Goal: Use online tool/utility: Utilize a website feature to perform a specific function

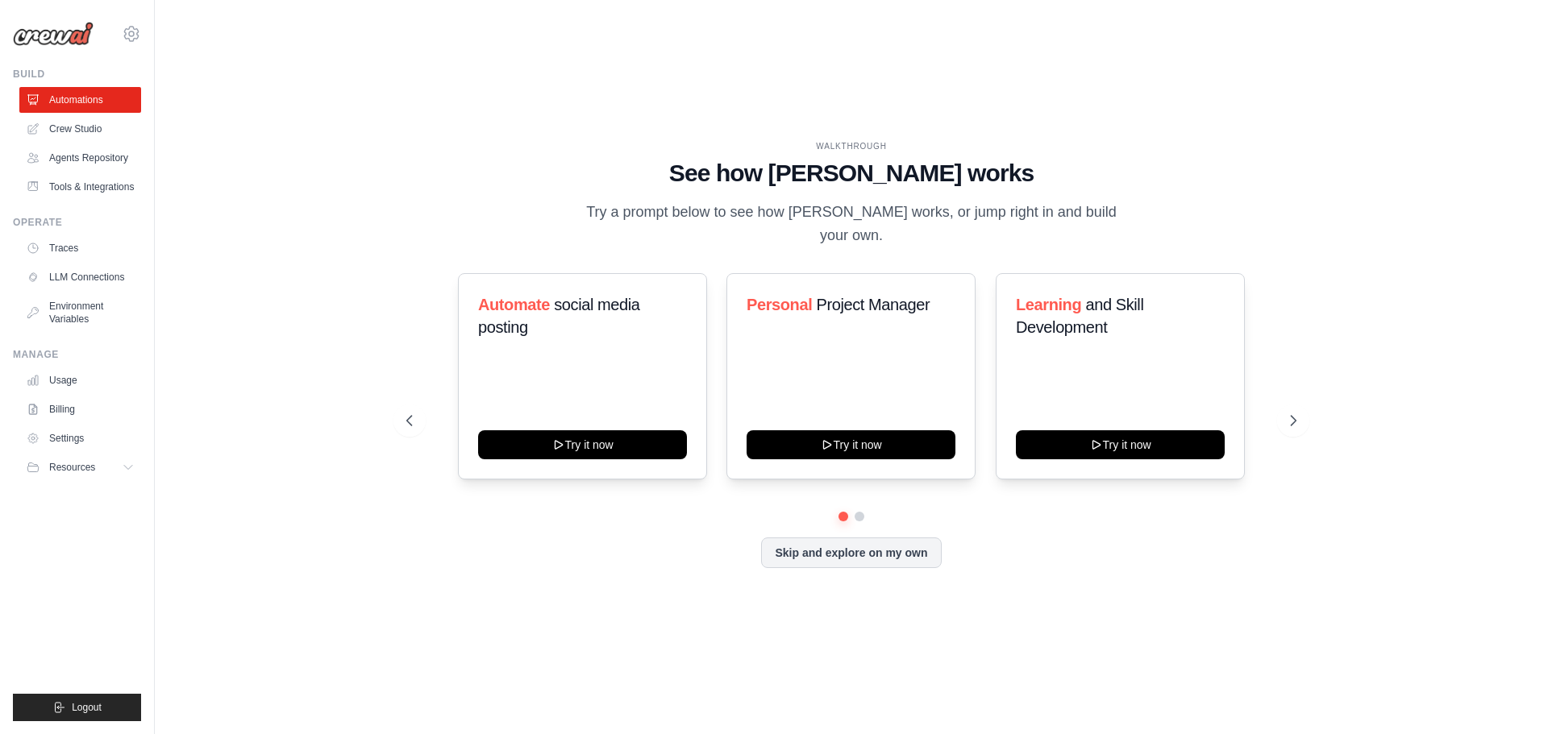
drag, startPoint x: 304, startPoint y: 244, endPoint x: 391, endPoint y: 13, distance: 247.2
drag, startPoint x: 391, startPoint y: 13, endPoint x: 291, endPoint y: 145, distance: 165.7
click at [291, 145] on div "WALKTHROUGH See how CrewAI works Try a prompt below to see how CrewAI works, or…" at bounding box center [851, 367] width 1341 height 702
drag, startPoint x: 291, startPoint y: 145, endPoint x: 246, endPoint y: 213, distance: 81.4
click at [246, 213] on div "WALKTHROUGH See how CrewAI works Try a prompt below to see how CrewAI works, or…" at bounding box center [851, 367] width 1341 height 702
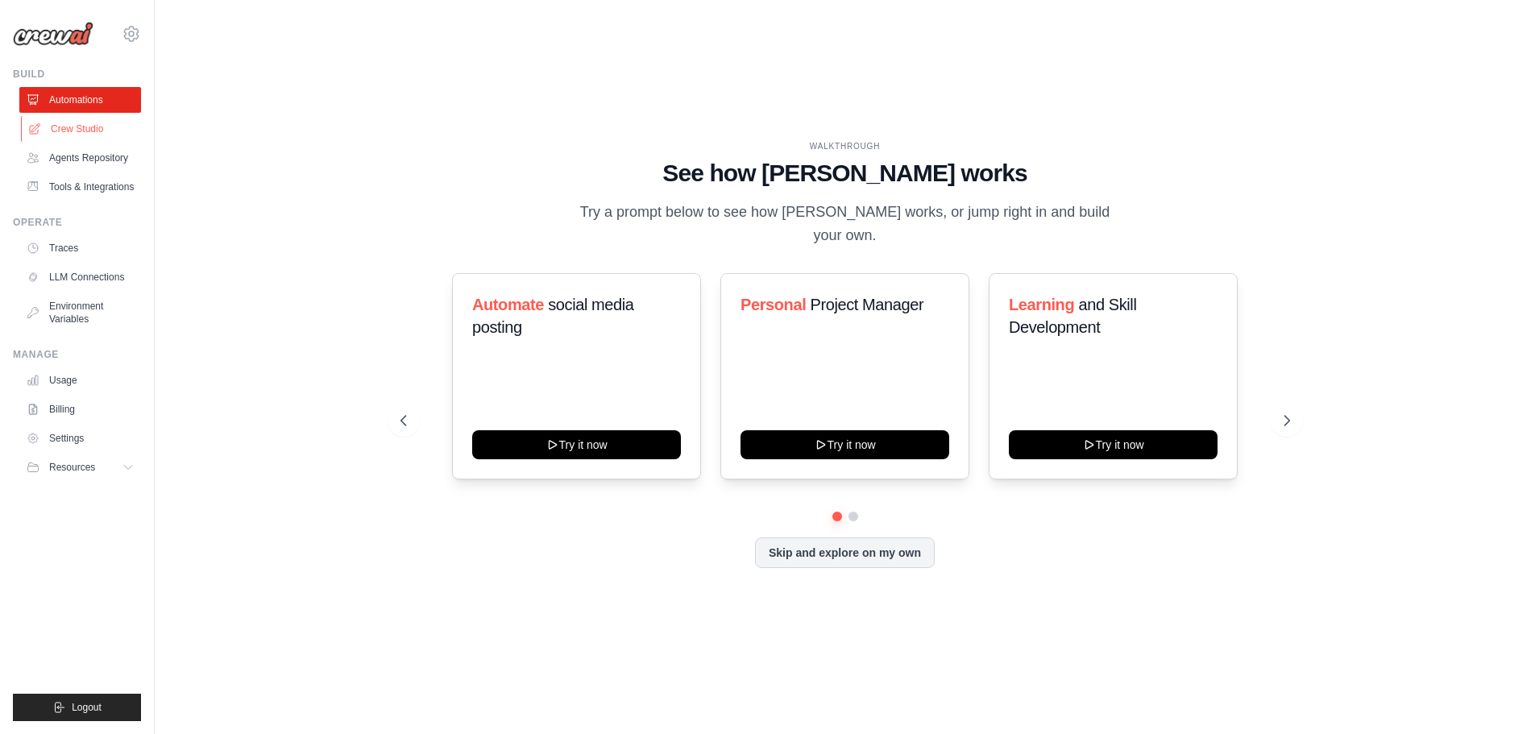
click at [78, 127] on link "Crew Studio" at bounding box center [82, 129] width 122 height 26
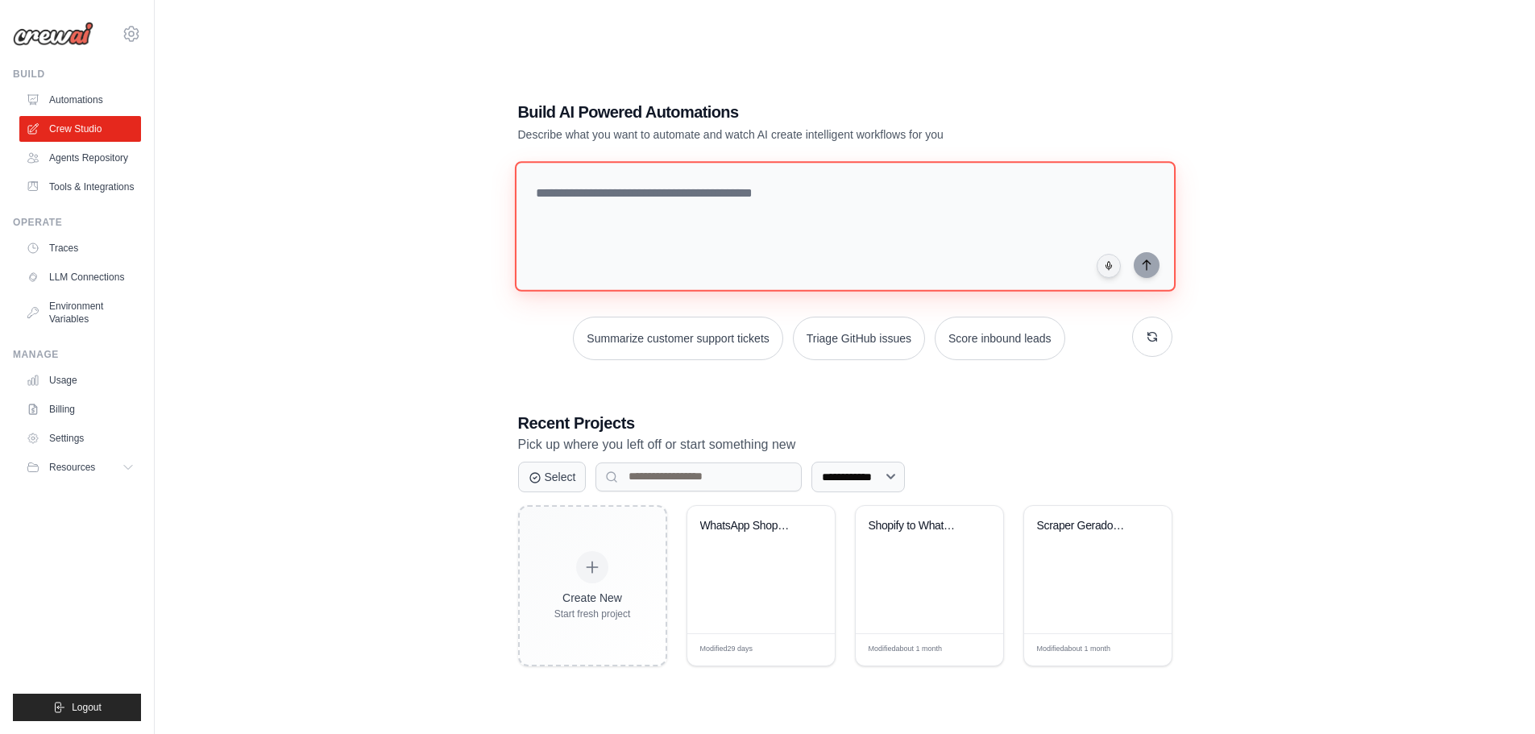
click at [676, 174] on textarea at bounding box center [844, 226] width 661 height 131
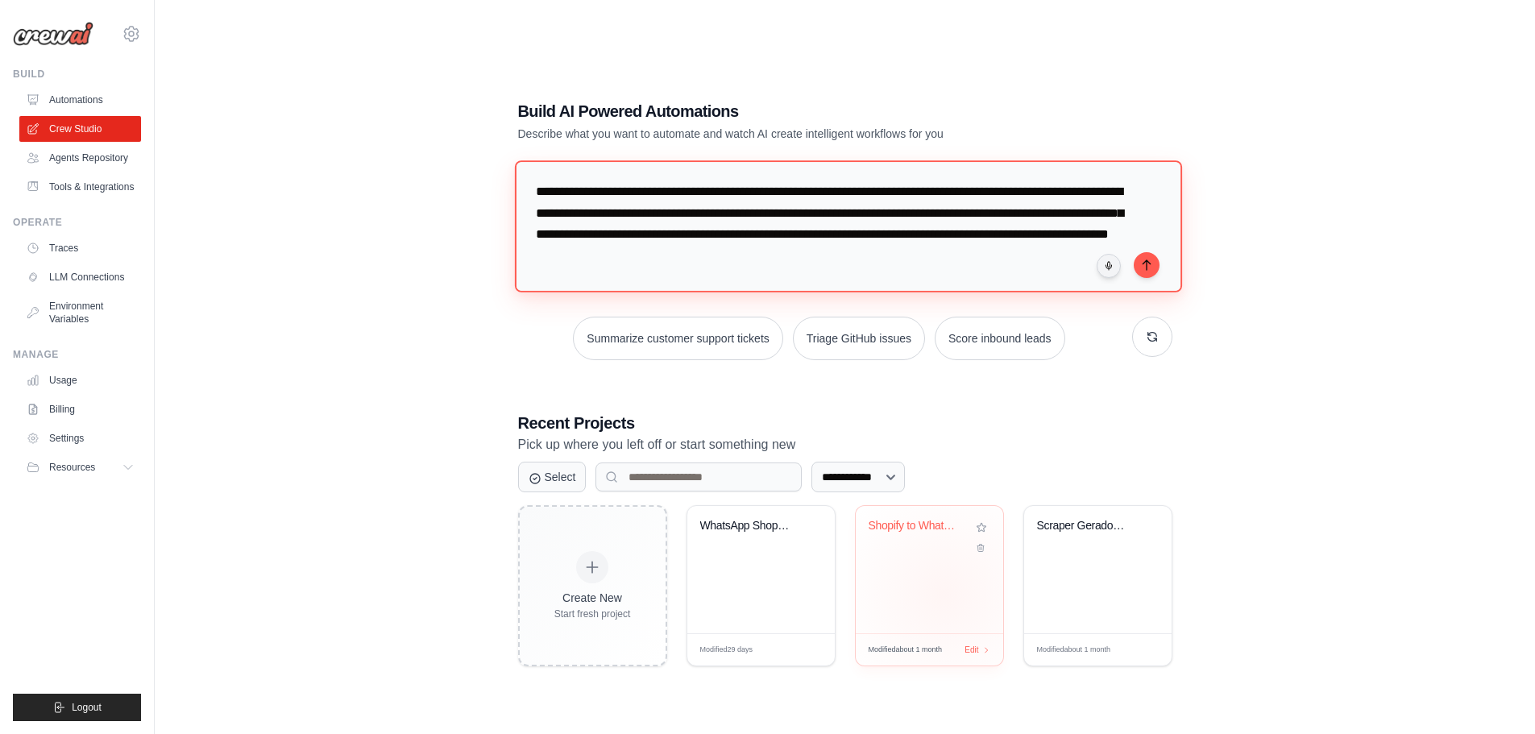
type textarea "**********"
click at [944, 594] on div "Shopify to WhatsApp Supplier Automa..." at bounding box center [929, 569] width 147 height 127
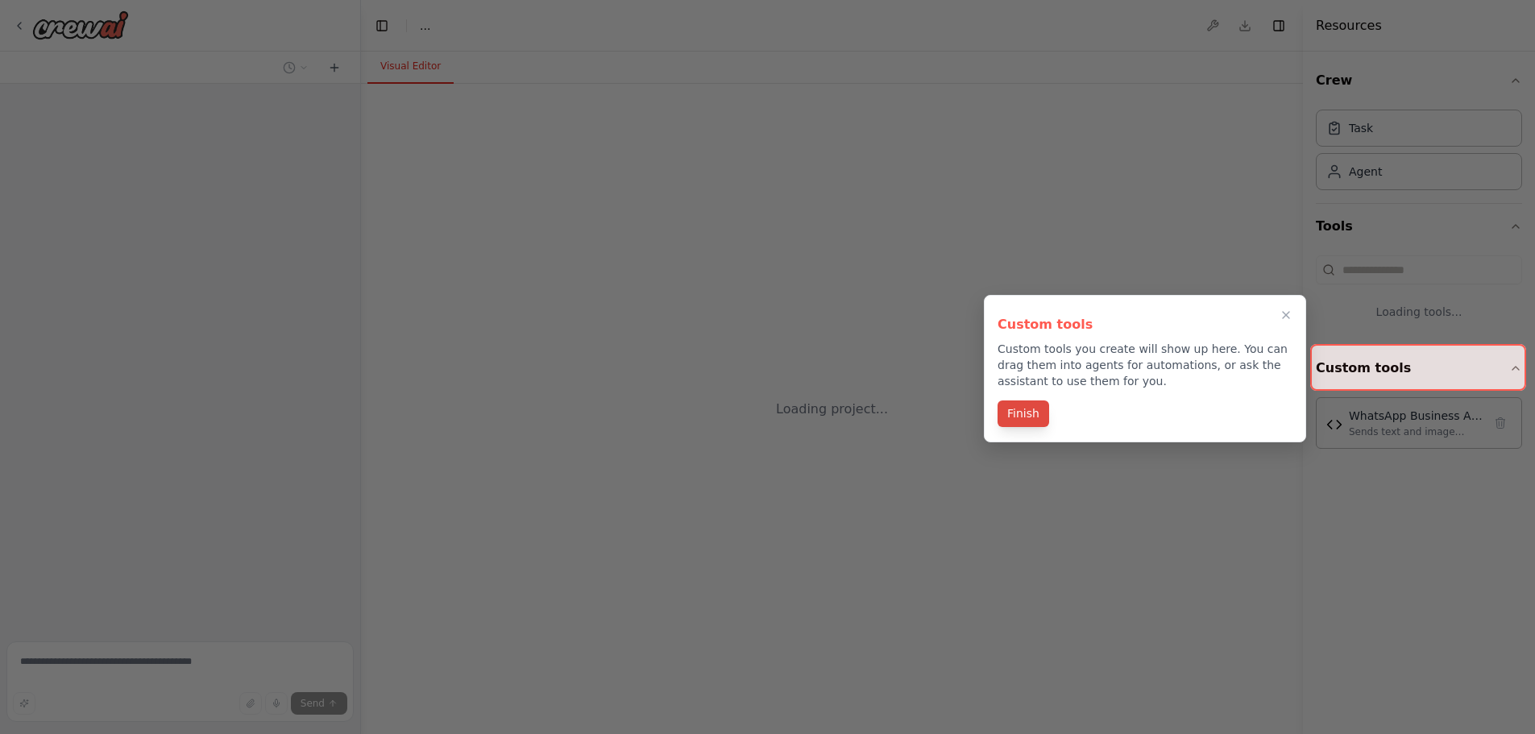
click at [1040, 409] on button "Finish" at bounding box center [1024, 414] width 52 height 27
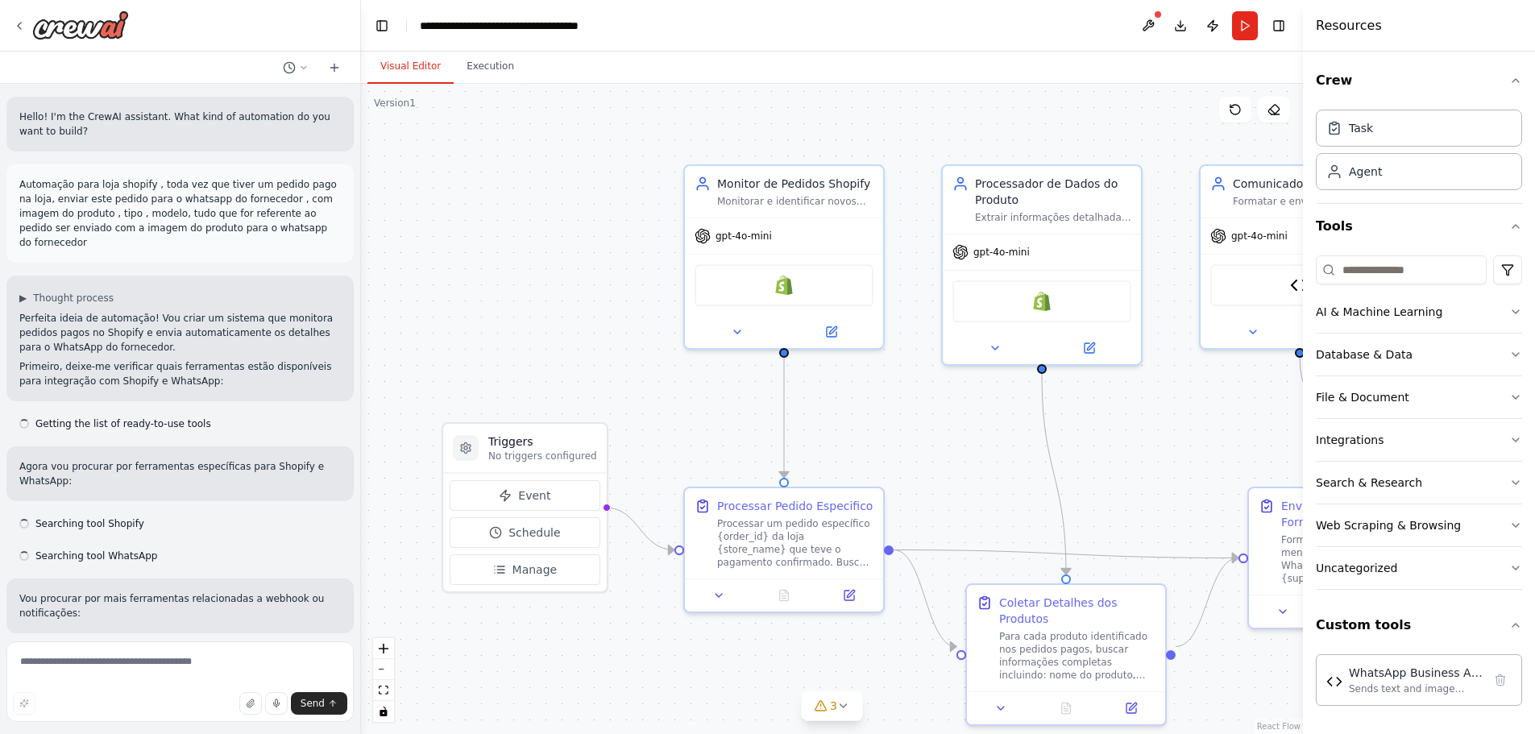
scroll to position [3970, 0]
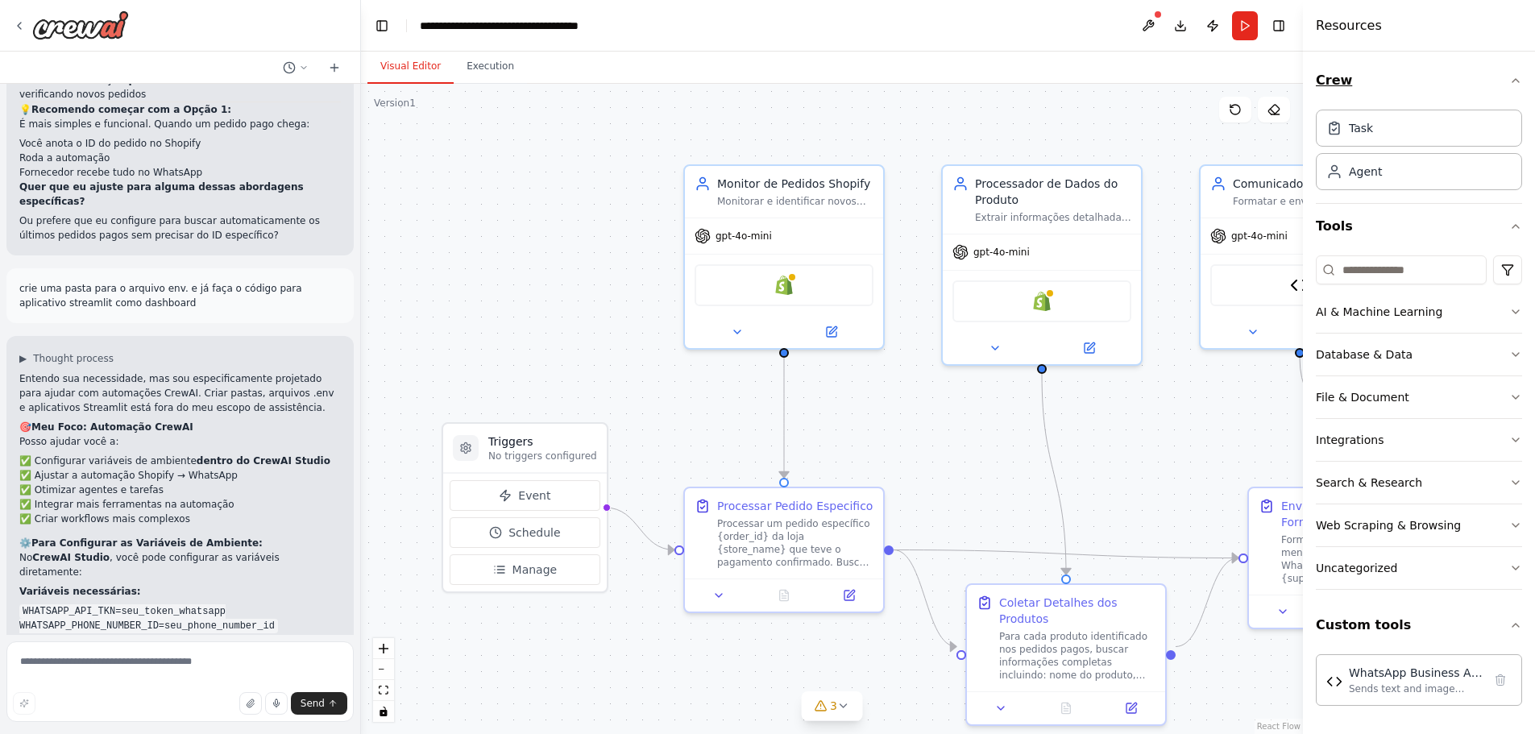
click at [1521, 83] on icon "button" at bounding box center [1516, 80] width 13 height 13
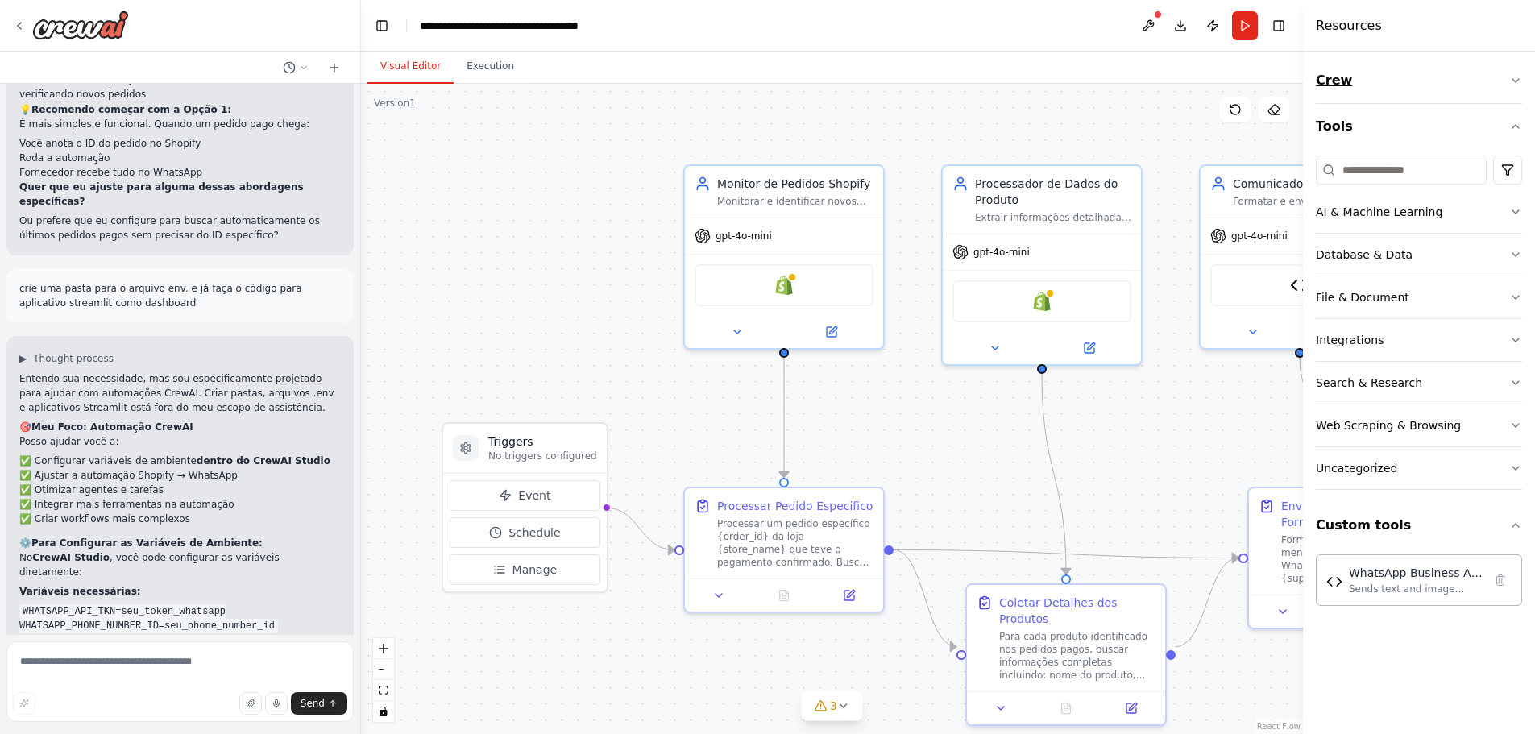
click at [1519, 80] on icon "button" at bounding box center [1516, 80] width 13 height 13
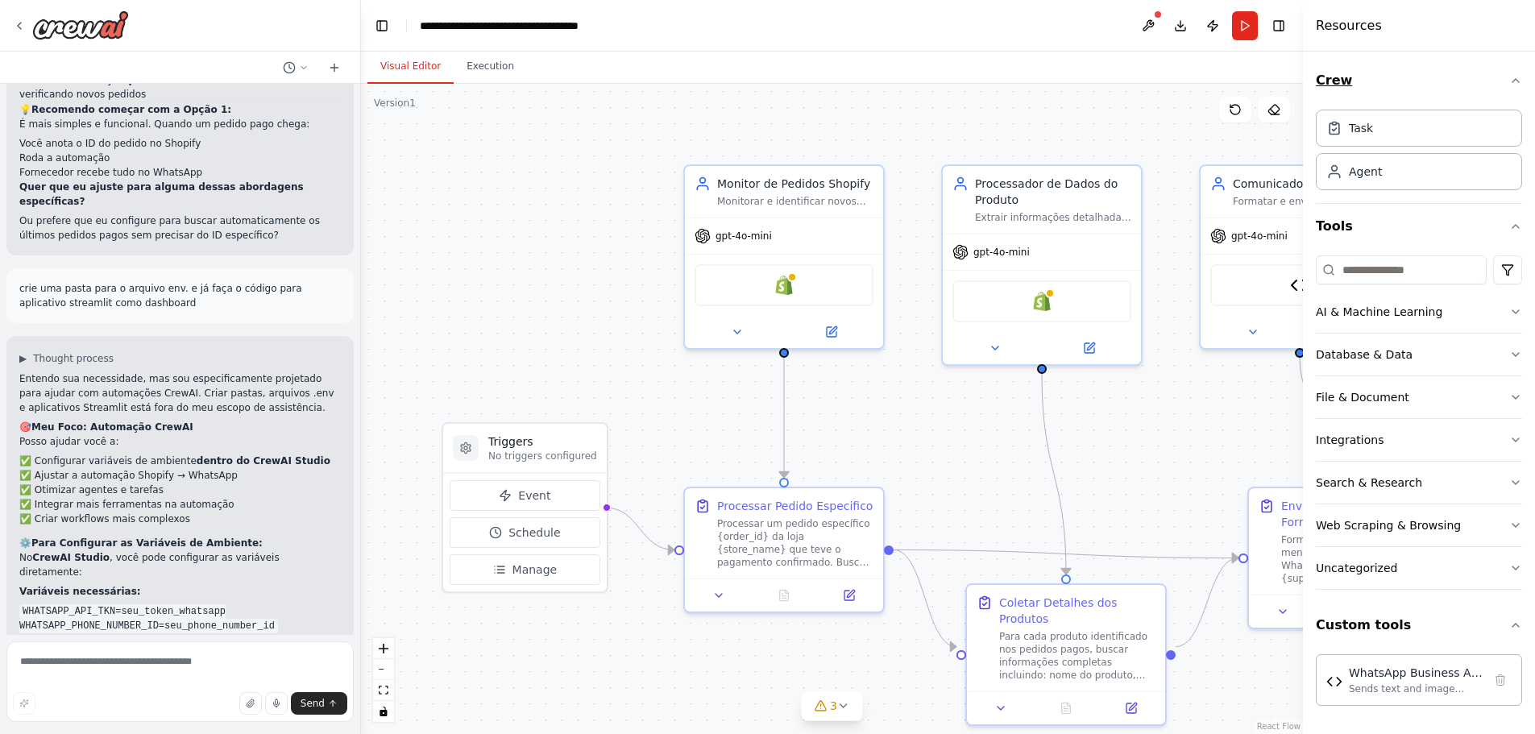
click at [1519, 80] on icon "button" at bounding box center [1516, 80] width 13 height 13
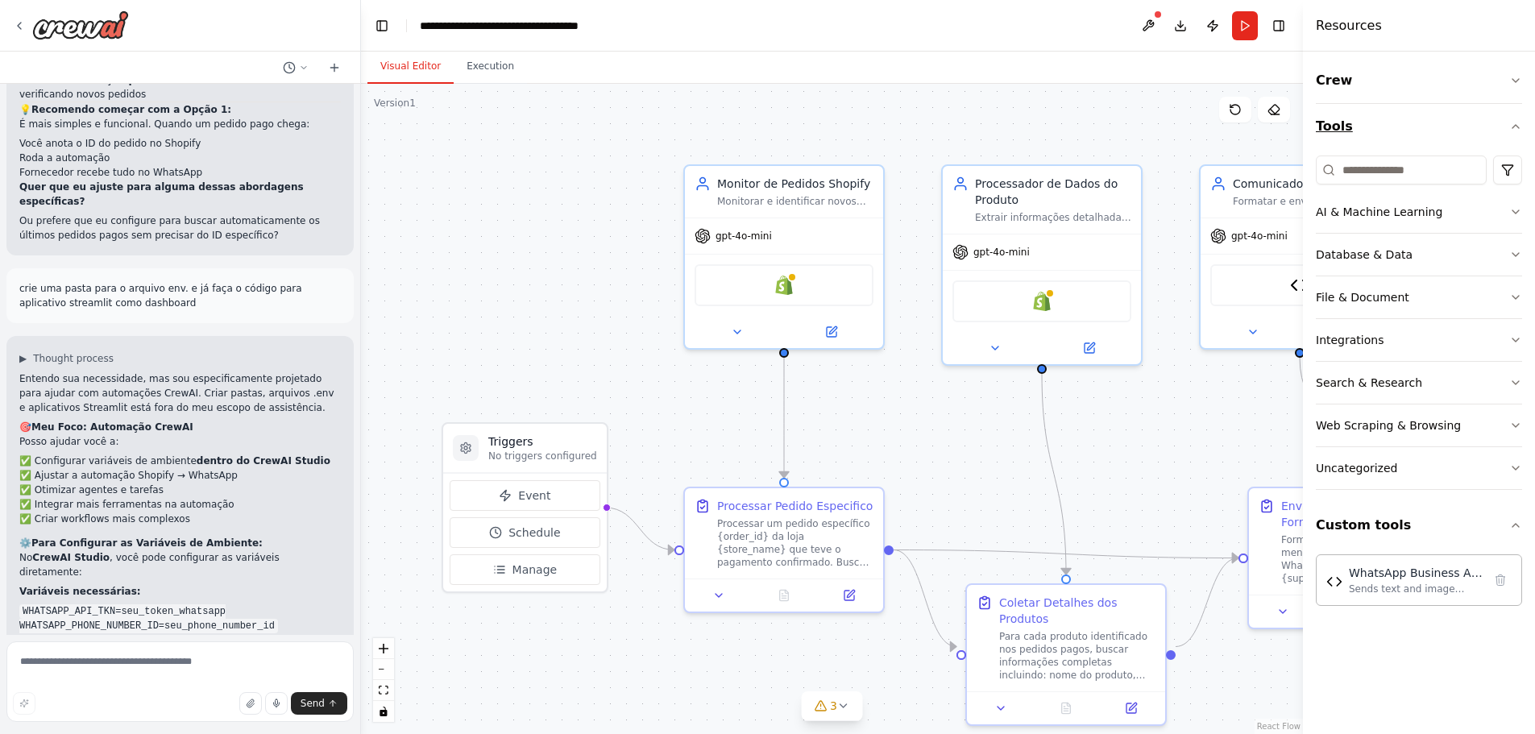
click at [1511, 123] on icon "button" at bounding box center [1516, 126] width 13 height 13
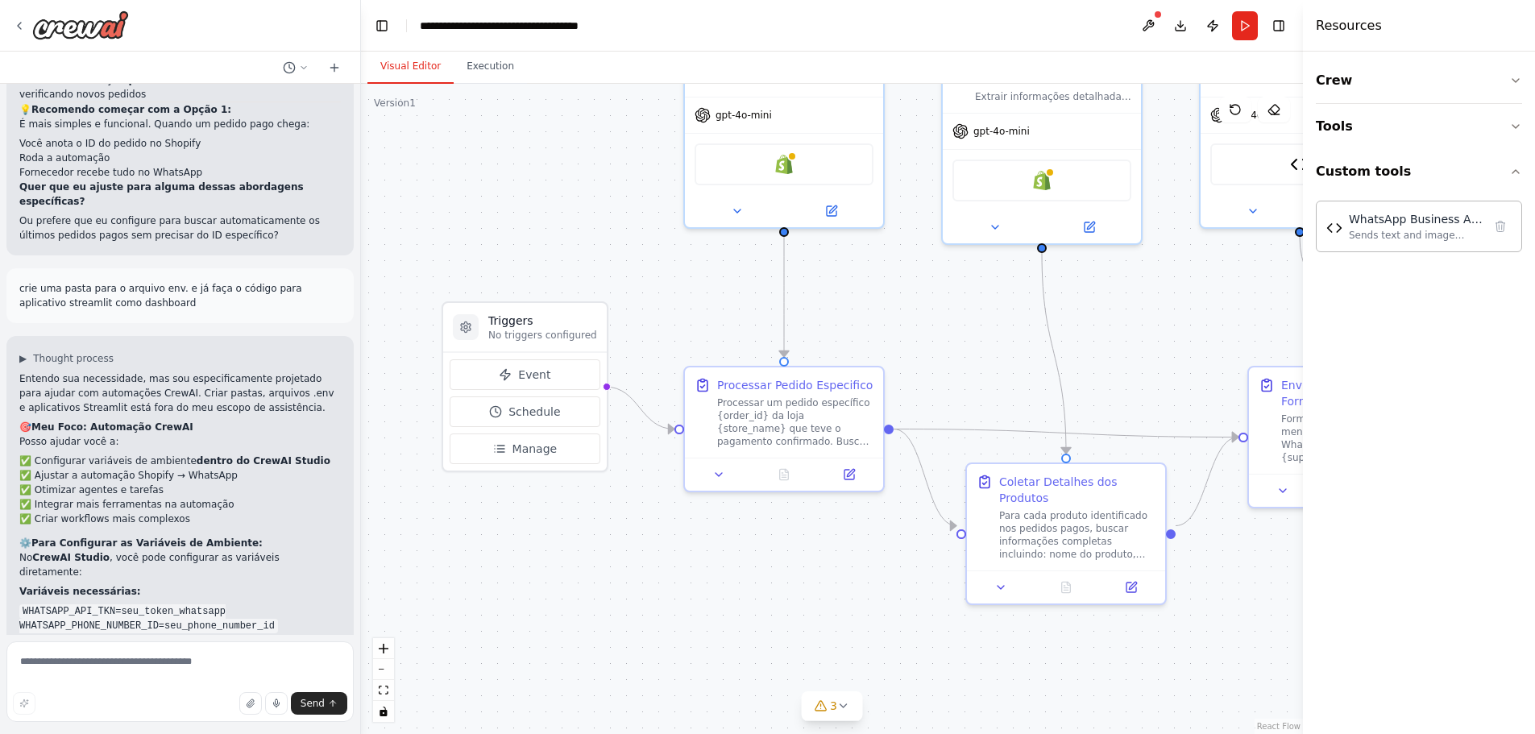
click at [1316, 104] on button "Tools" at bounding box center [1419, 126] width 206 height 45
click at [653, 295] on div ".deletable-edge-delete-btn { width: 20px; height: 20px; border: 0px solid #ffff…" at bounding box center [832, 409] width 942 height 650
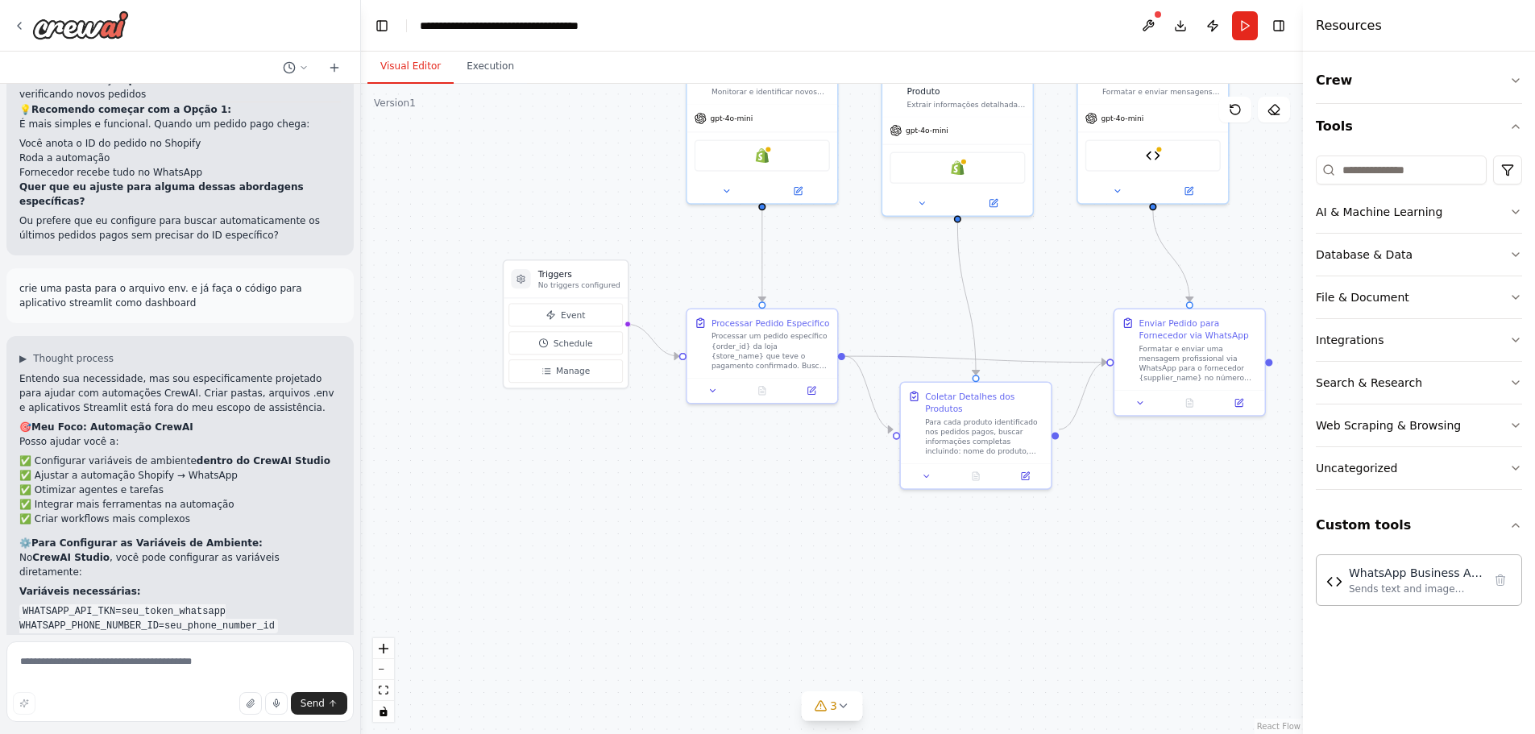
drag, startPoint x: 613, startPoint y: 480, endPoint x: 541, endPoint y: 572, distance: 116.6
click at [541, 572] on div ".deletable-edge-delete-btn { width: 20px; height: 20px; border: 0px solid #ffff…" at bounding box center [832, 409] width 942 height 650
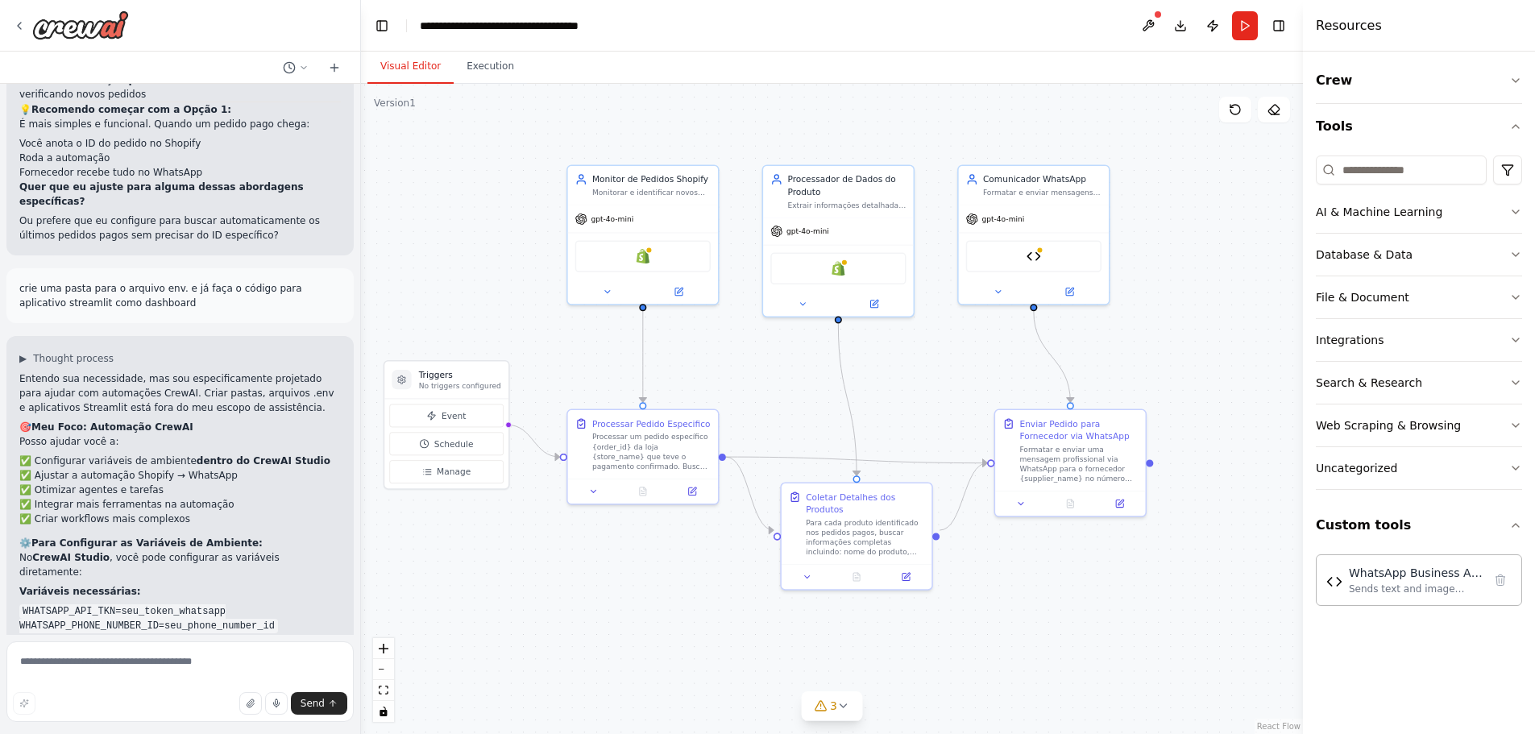
drag, startPoint x: 609, startPoint y: 158, endPoint x: 571, endPoint y: 266, distance: 114.7
click at [496, 277] on div ".deletable-edge-delete-btn { width: 20px; height: 20px; border: 0px solid #ffff…" at bounding box center [832, 409] width 942 height 650
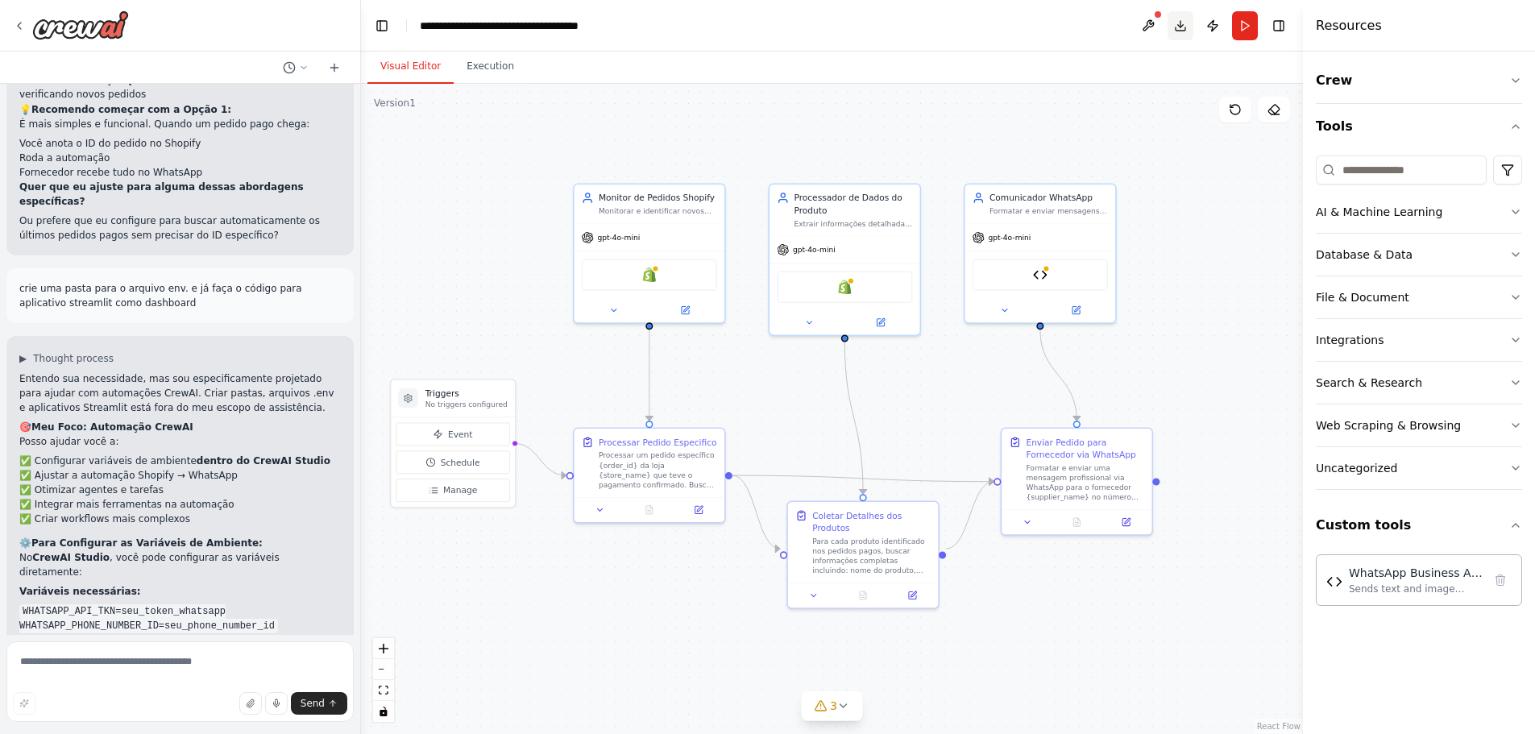
click at [1183, 25] on button "Download" at bounding box center [1181, 25] width 26 height 29
click at [1094, 81] on div "Visual Editor Execution" at bounding box center [832, 68] width 942 height 32
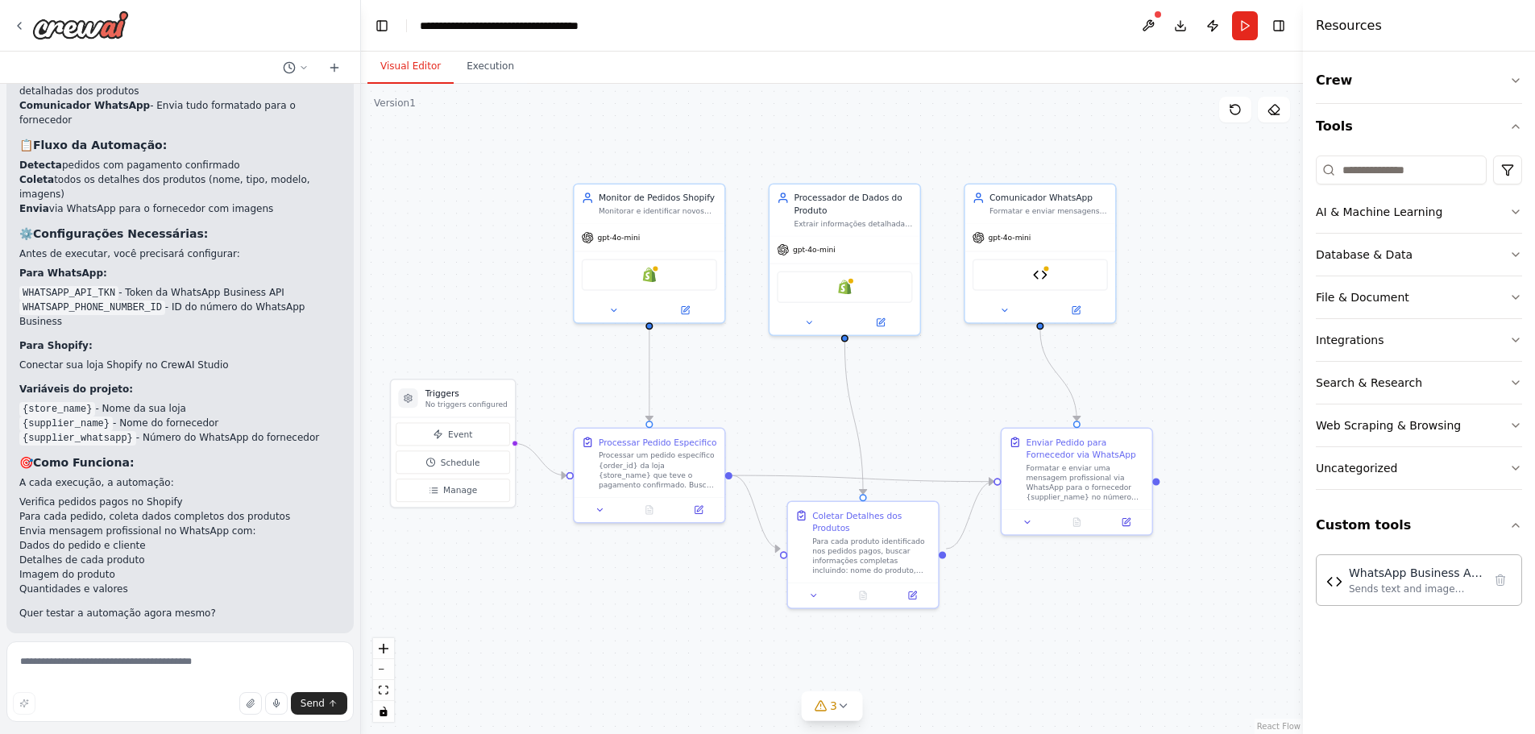
scroll to position [2278, 0]
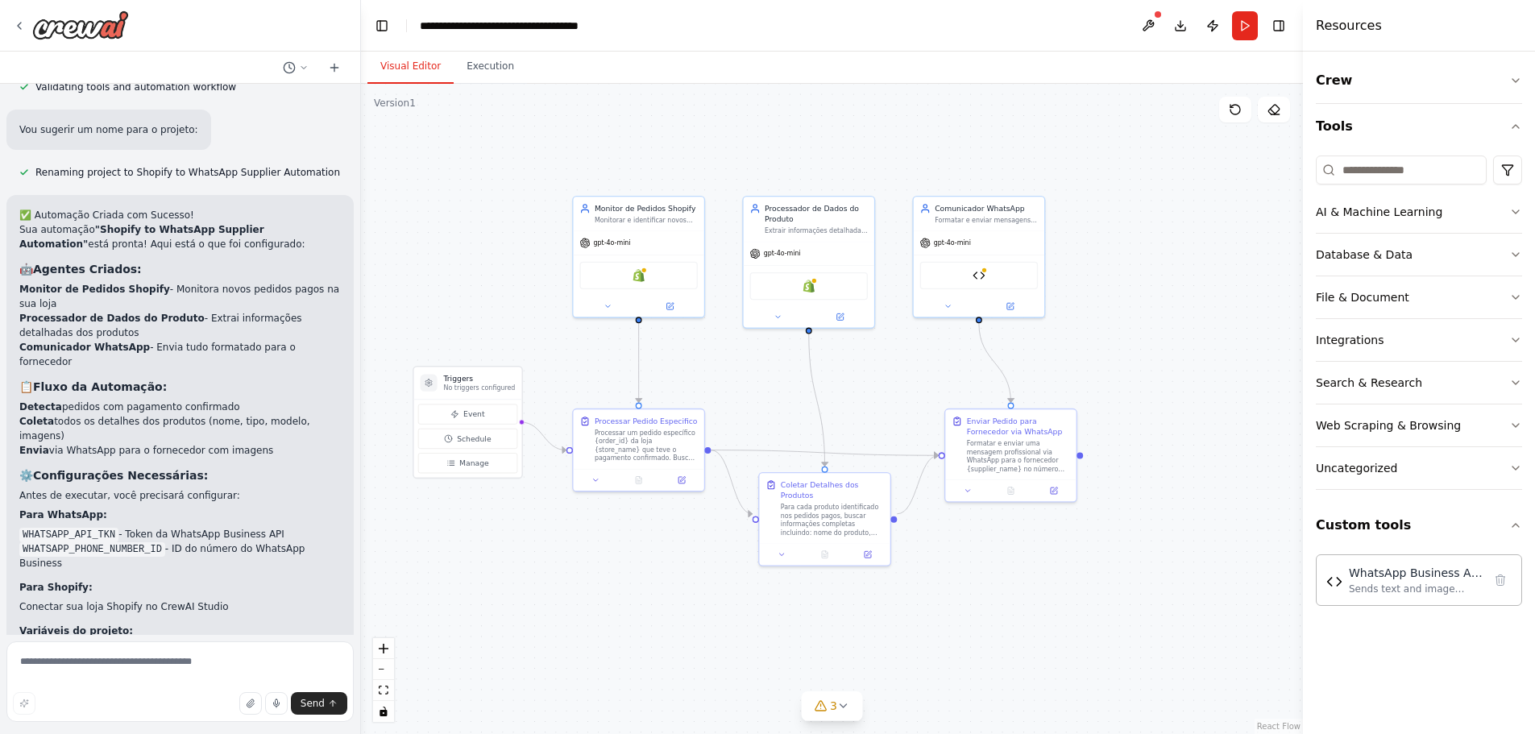
click at [1177, 30] on button "Download" at bounding box center [1181, 25] width 26 height 29
click at [841, 713] on button "3" at bounding box center [832, 707] width 62 height 30
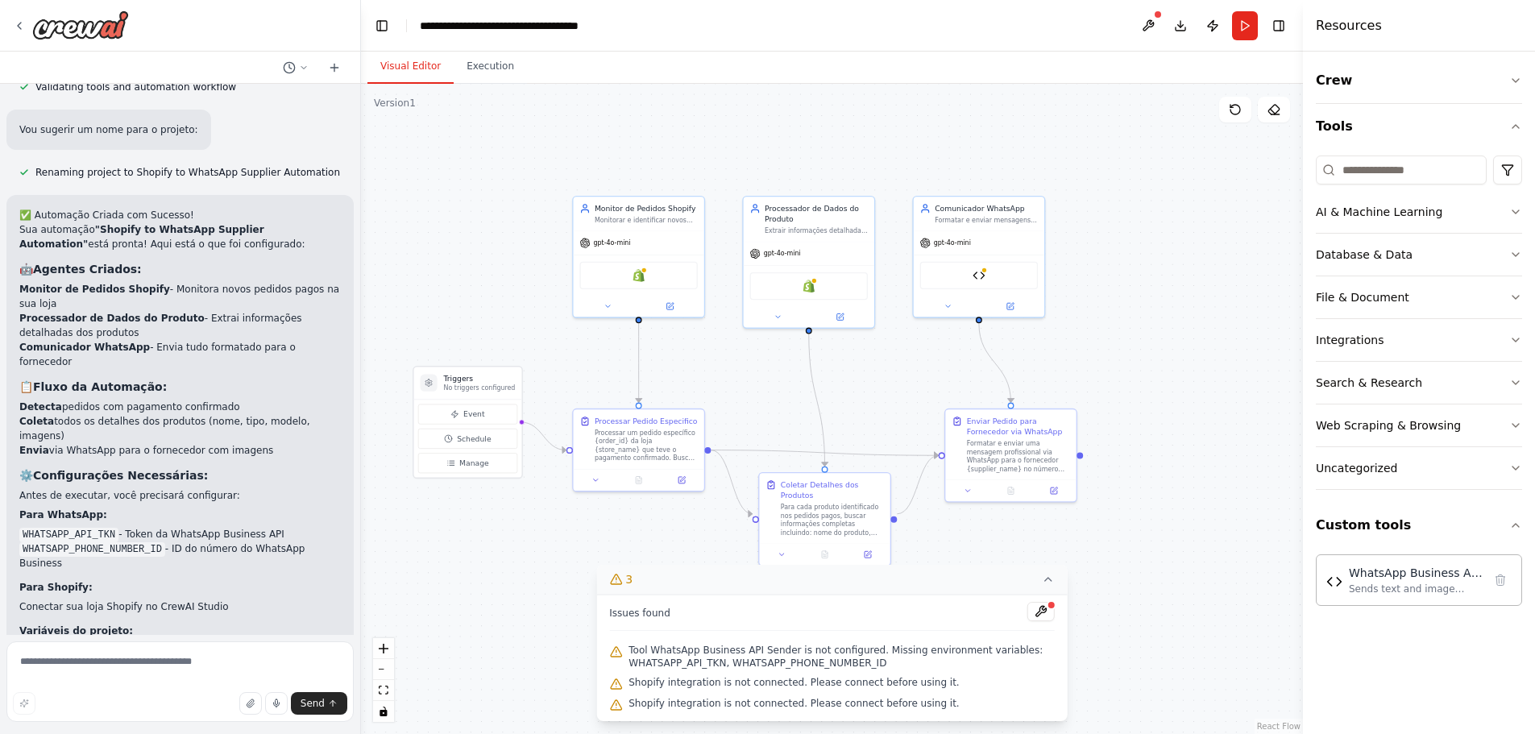
click at [1045, 581] on icon at bounding box center [1048, 579] width 6 height 3
